Goal: Information Seeking & Learning: Learn about a topic

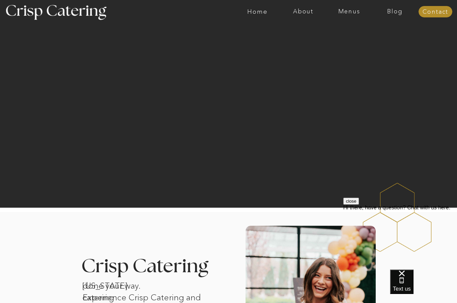
click at [348, 14] on nav "Menus" at bounding box center [349, 11] width 46 height 7
click at [329, 42] on nav "Winter (Sep-Feb)" at bounding box center [348, 39] width 55 height 6
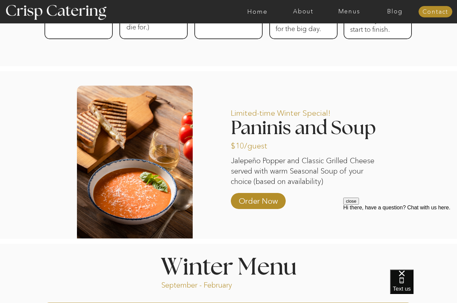
scroll to position [506, 0]
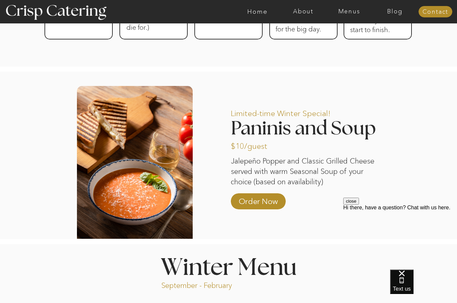
click at [260, 13] on nav "Home" at bounding box center [258, 11] width 46 height 7
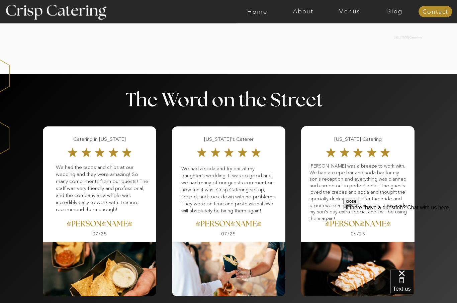
scroll to position [779, 0]
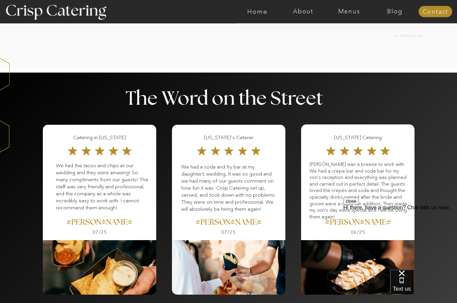
click at [383, 187] on p "Crisp was a breeze to work with. We had a crepe bar and soda bar for my son's r…" at bounding box center [359, 189] width 98 height 54
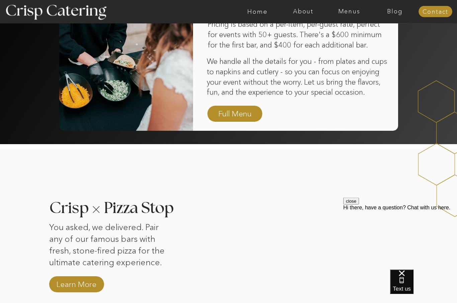
scroll to position [503, 0]
click at [350, 13] on nav "Menus" at bounding box center [349, 11] width 46 height 7
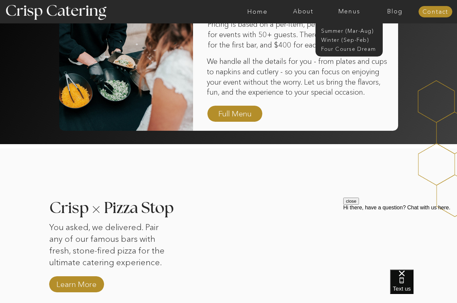
click at [330, 41] on nav "Winter (Sep-Feb)" at bounding box center [348, 39] width 55 height 6
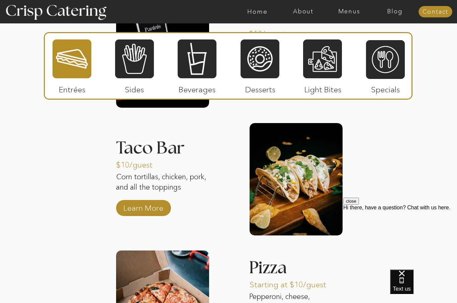
scroll to position [937, 0]
click at [158, 209] on p "Learn More" at bounding box center [143, 206] width 45 height 19
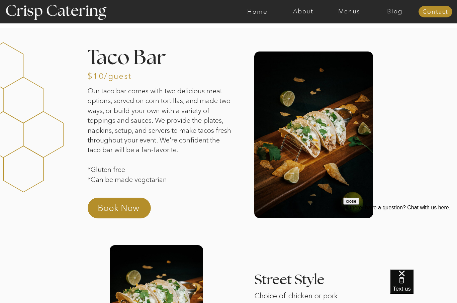
click at [298, 11] on nav "About" at bounding box center [304, 11] width 46 height 7
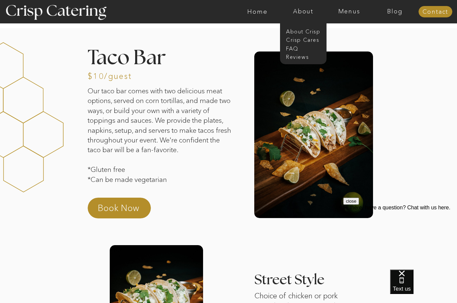
click at [294, 30] on nav "About Crisp" at bounding box center [305, 31] width 39 height 6
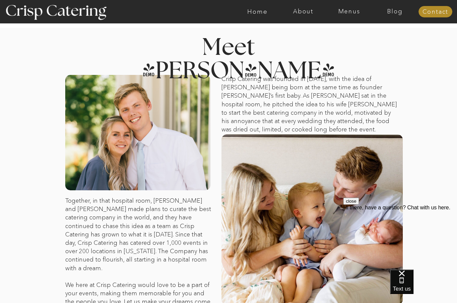
click at [349, 14] on nav "Menus" at bounding box center [349, 11] width 46 height 7
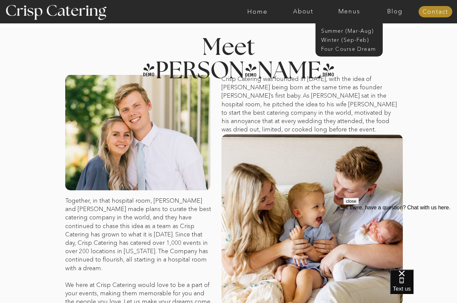
click at [302, 13] on nav "About" at bounding box center [304, 11] width 46 height 7
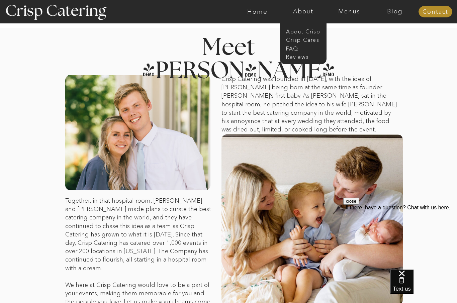
click at [257, 13] on nav "Home" at bounding box center [258, 11] width 46 height 7
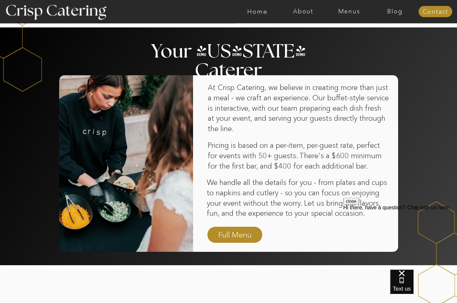
scroll to position [382, 0]
click at [228, 232] on nav "Full Menu" at bounding box center [235, 236] width 39 height 12
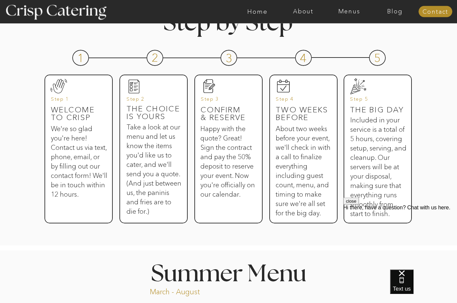
scroll to position [322, 0]
